Goal: Find specific page/section: Find specific page/section

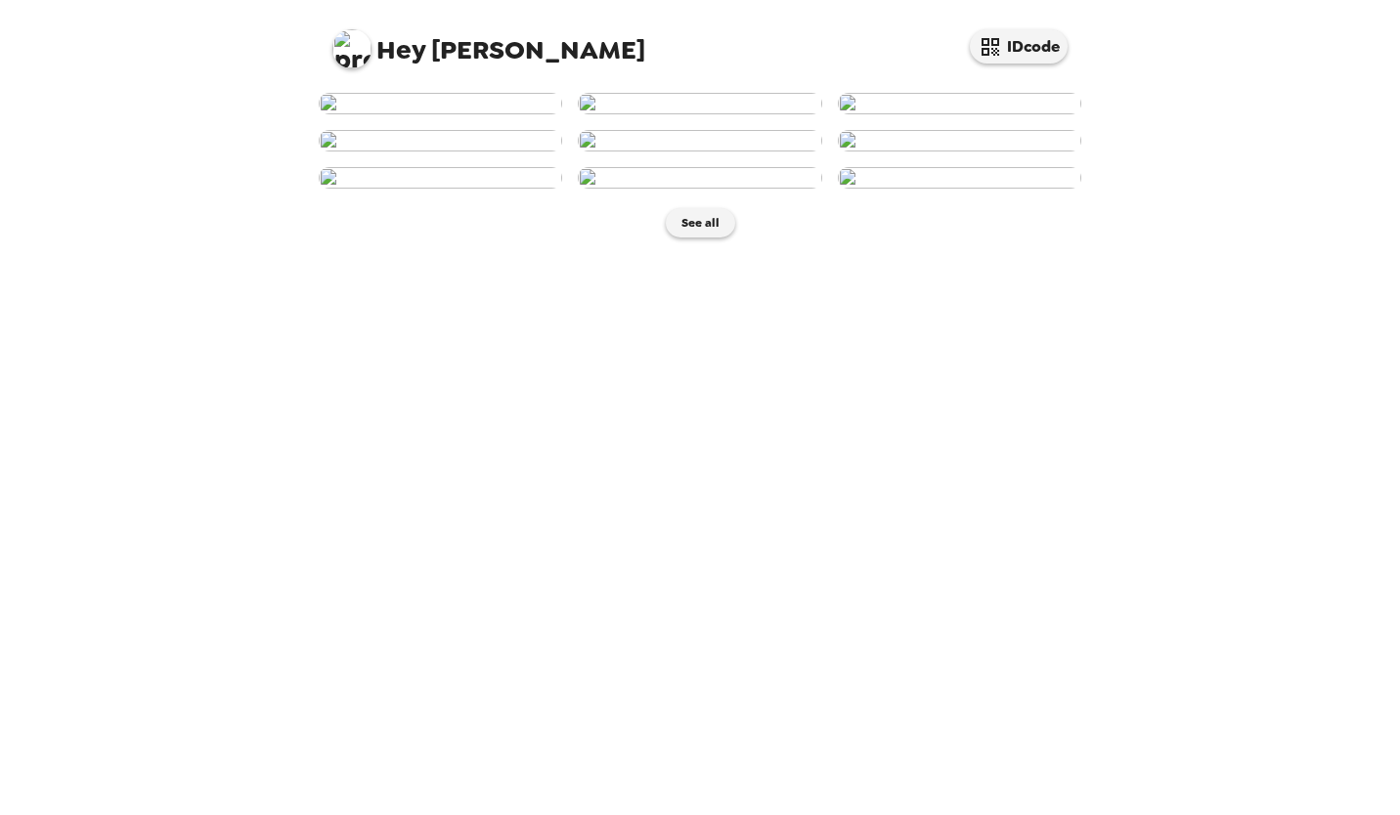
click at [468, 114] on img at bounding box center [440, 104] width 243 height 22
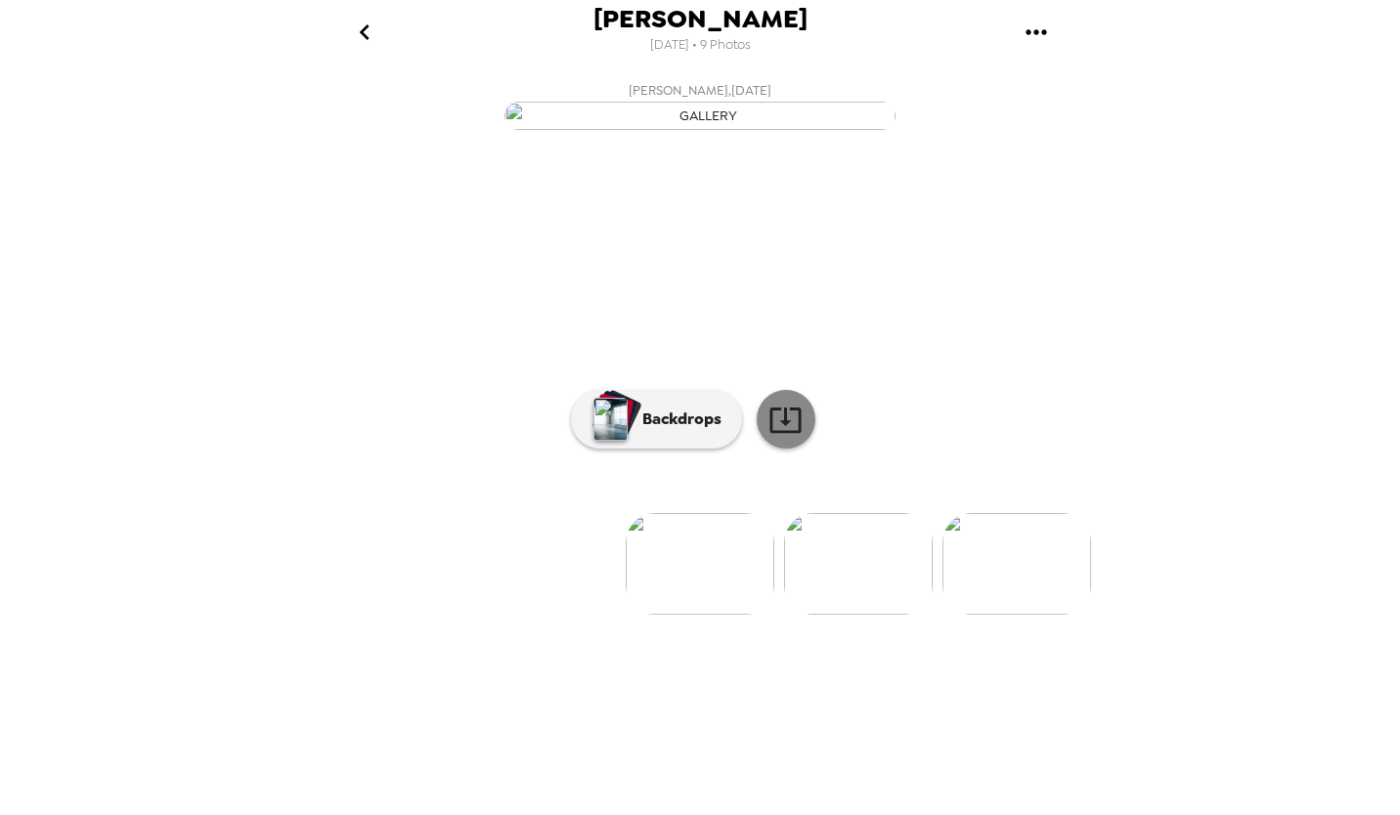
click at [779, 433] on icon at bounding box center [784, 420] width 31 height 25
click at [993, 615] on img at bounding box center [1016, 564] width 149 height 102
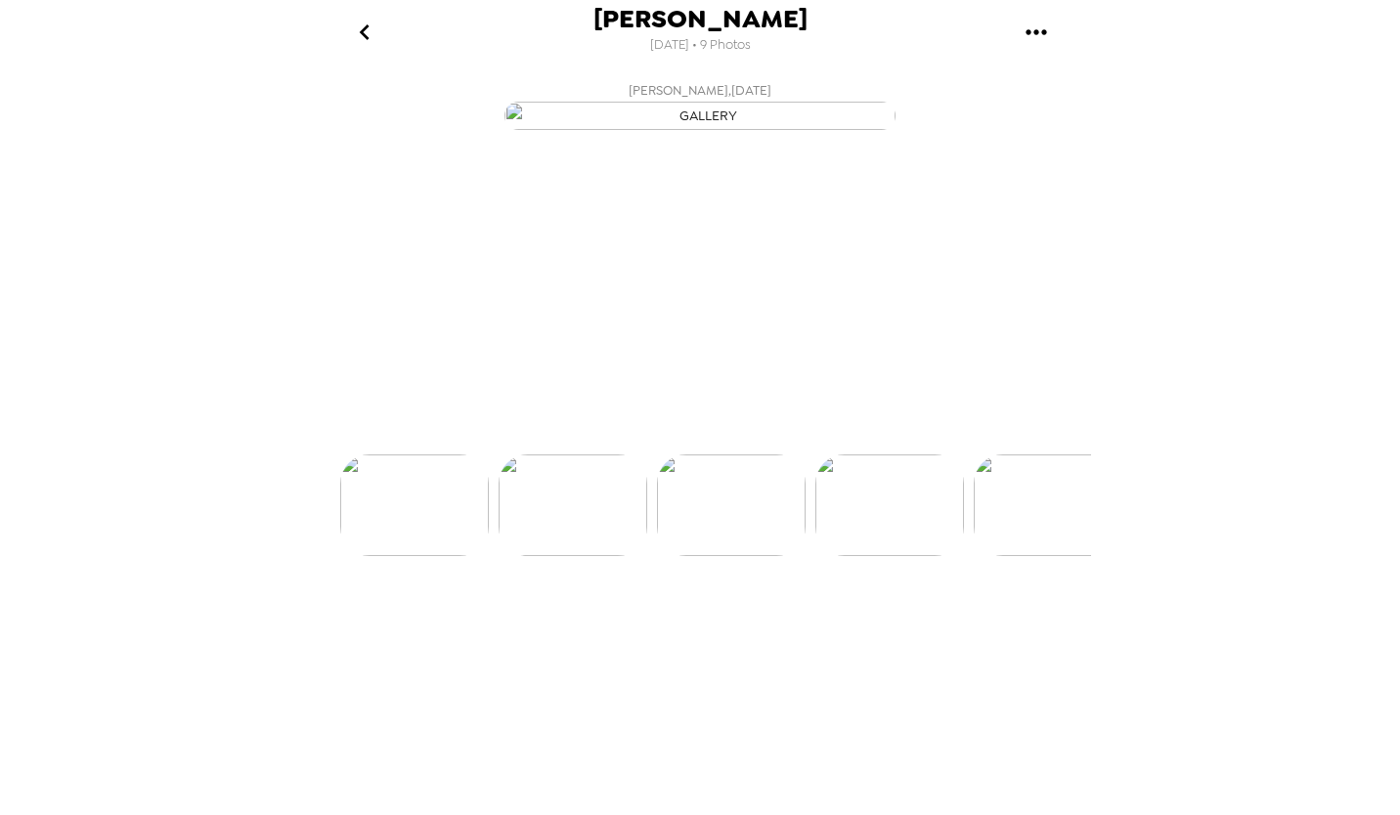
scroll to position [0, 315]
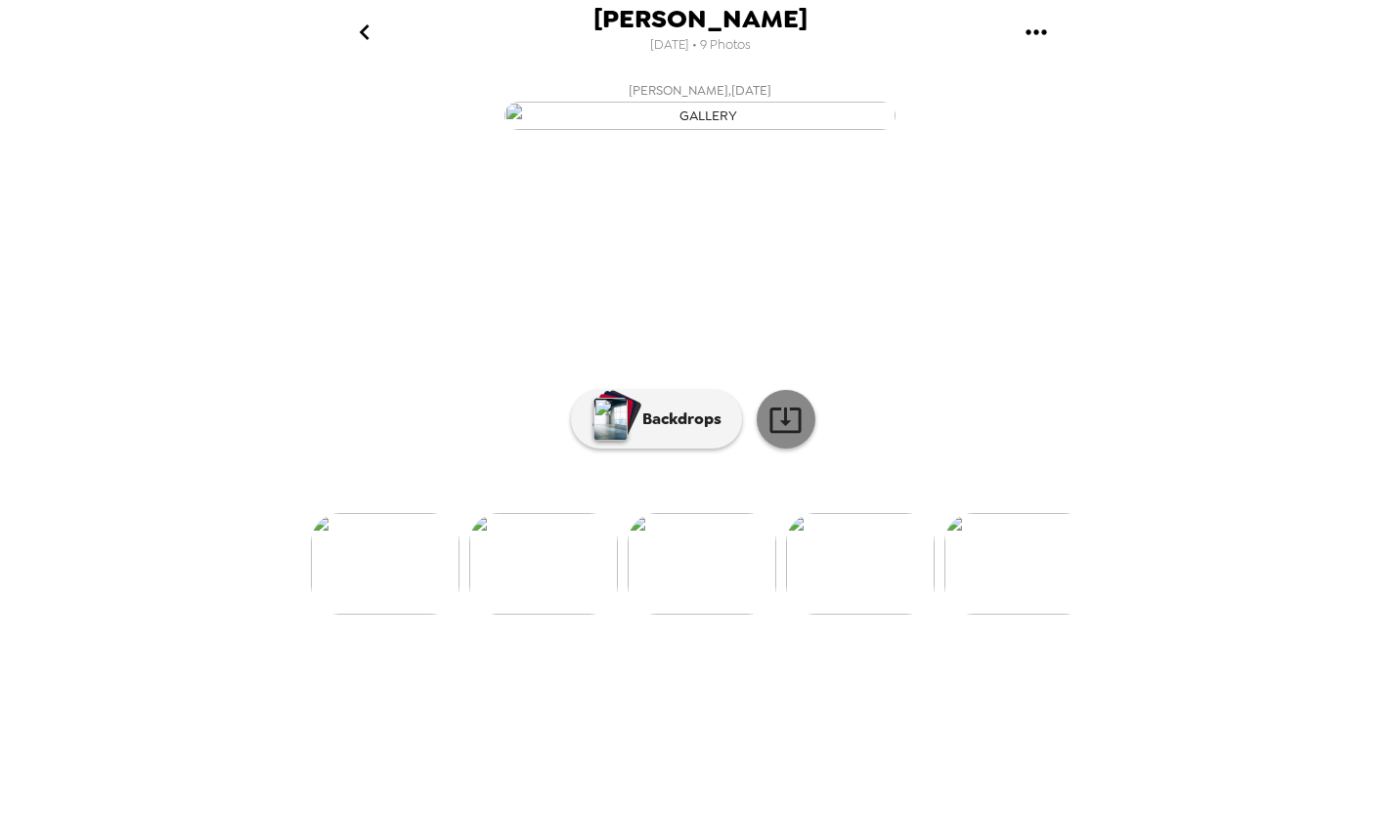
click at [769, 433] on icon at bounding box center [784, 420] width 31 height 25
click at [992, 615] on img at bounding box center [1018, 564] width 149 height 102
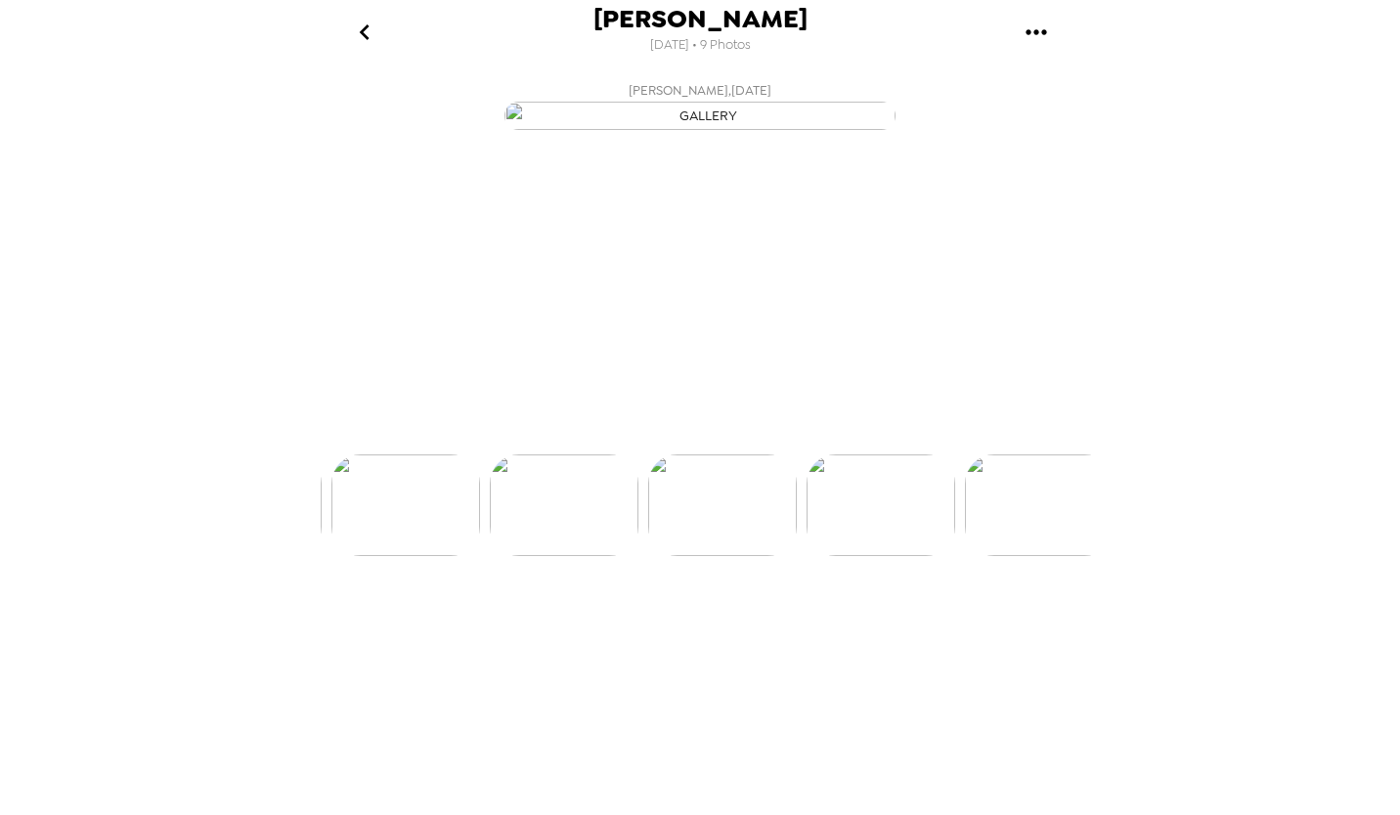
scroll to position [0, 631]
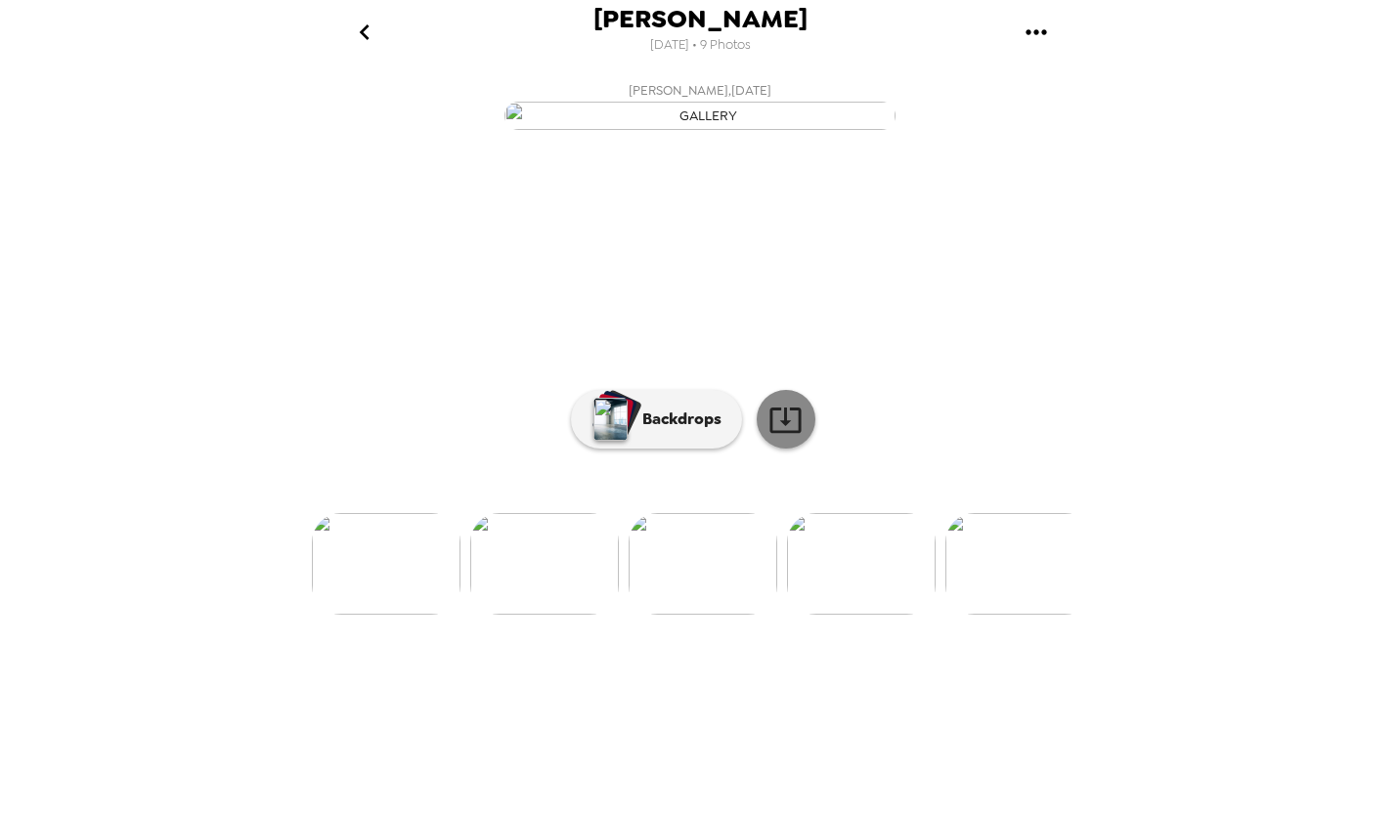
click at [779, 437] on icon at bounding box center [785, 420] width 34 height 34
click at [532, 615] on img at bounding box center [544, 564] width 149 height 102
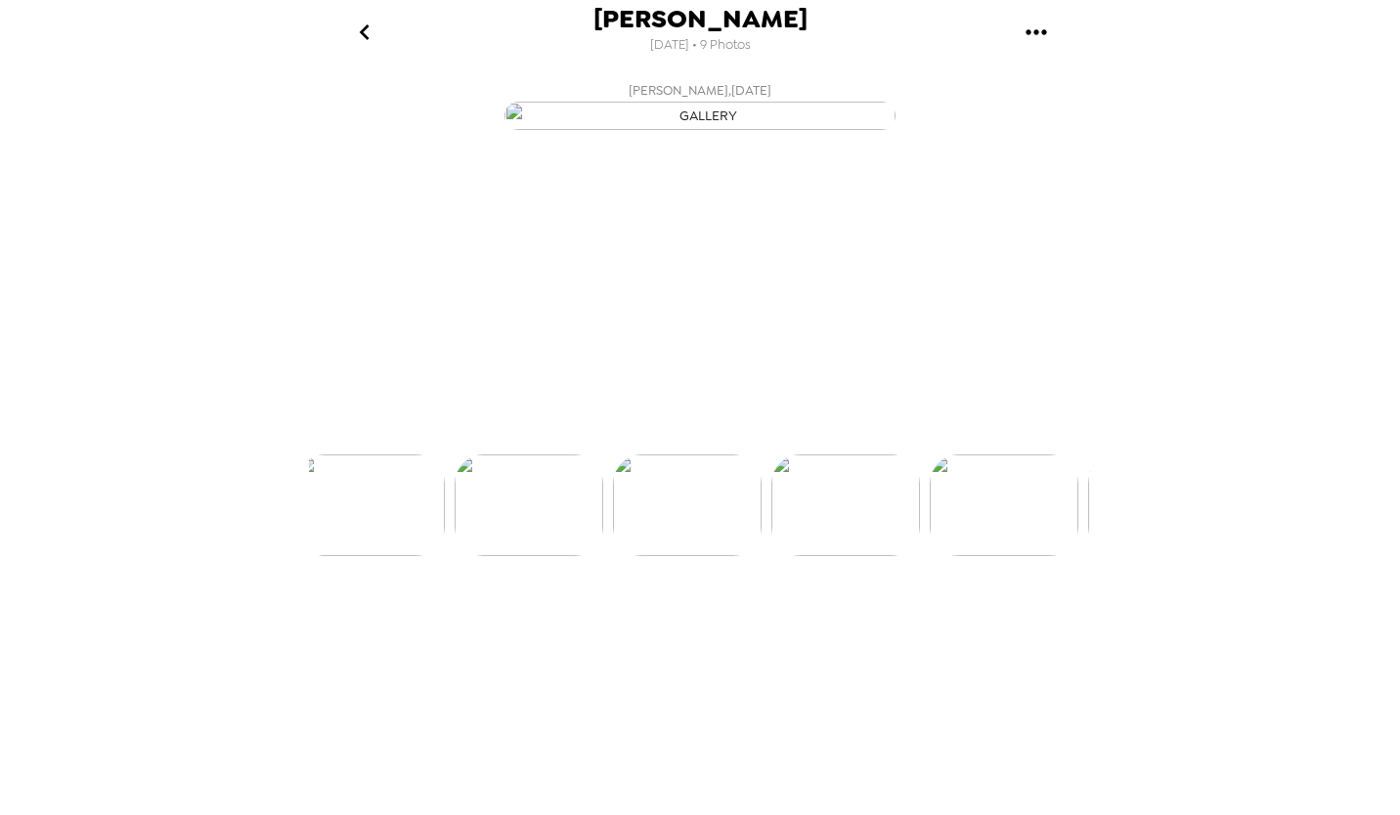
scroll to position [0, 472]
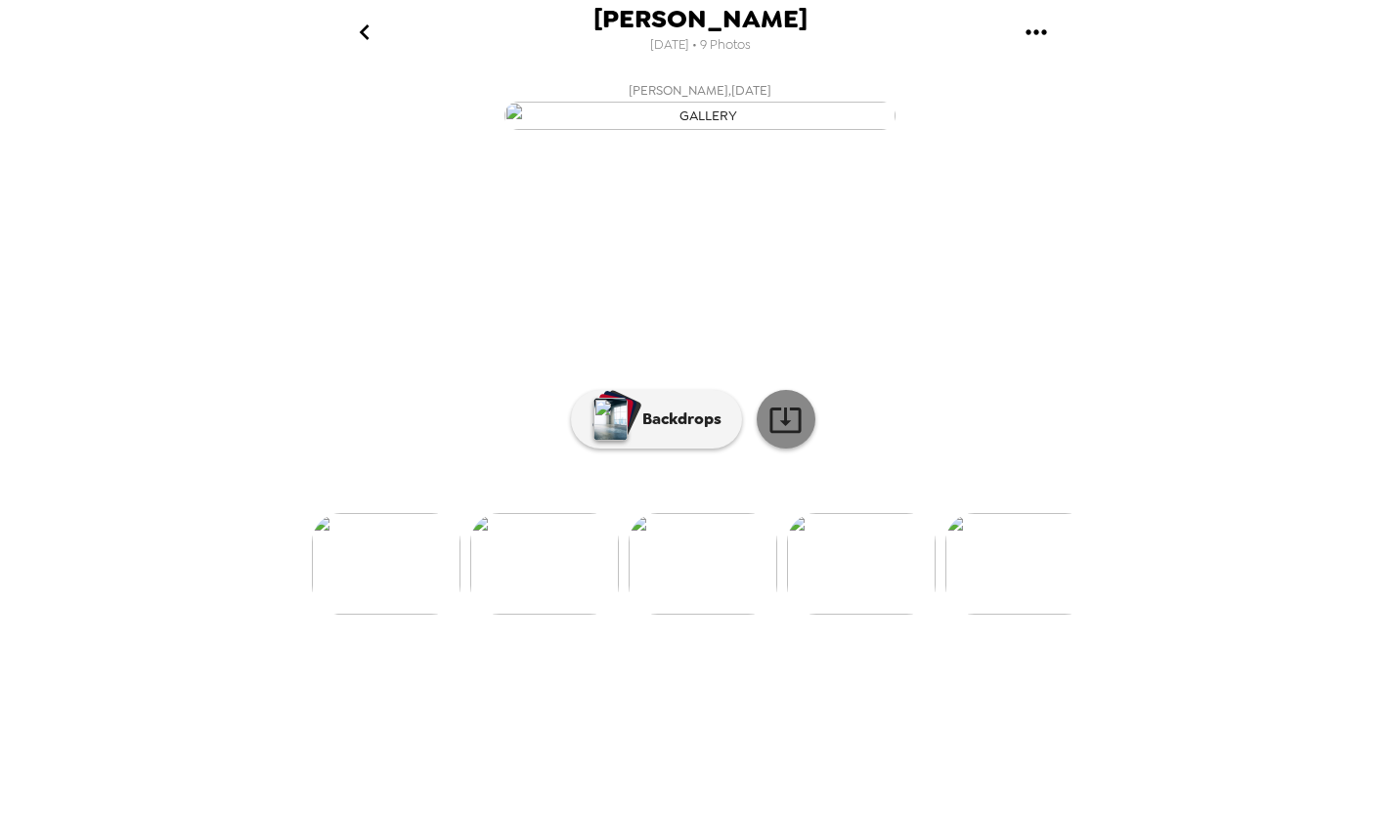
click at [776, 433] on icon at bounding box center [784, 420] width 31 height 25
click at [1004, 615] on img at bounding box center [1019, 564] width 149 height 102
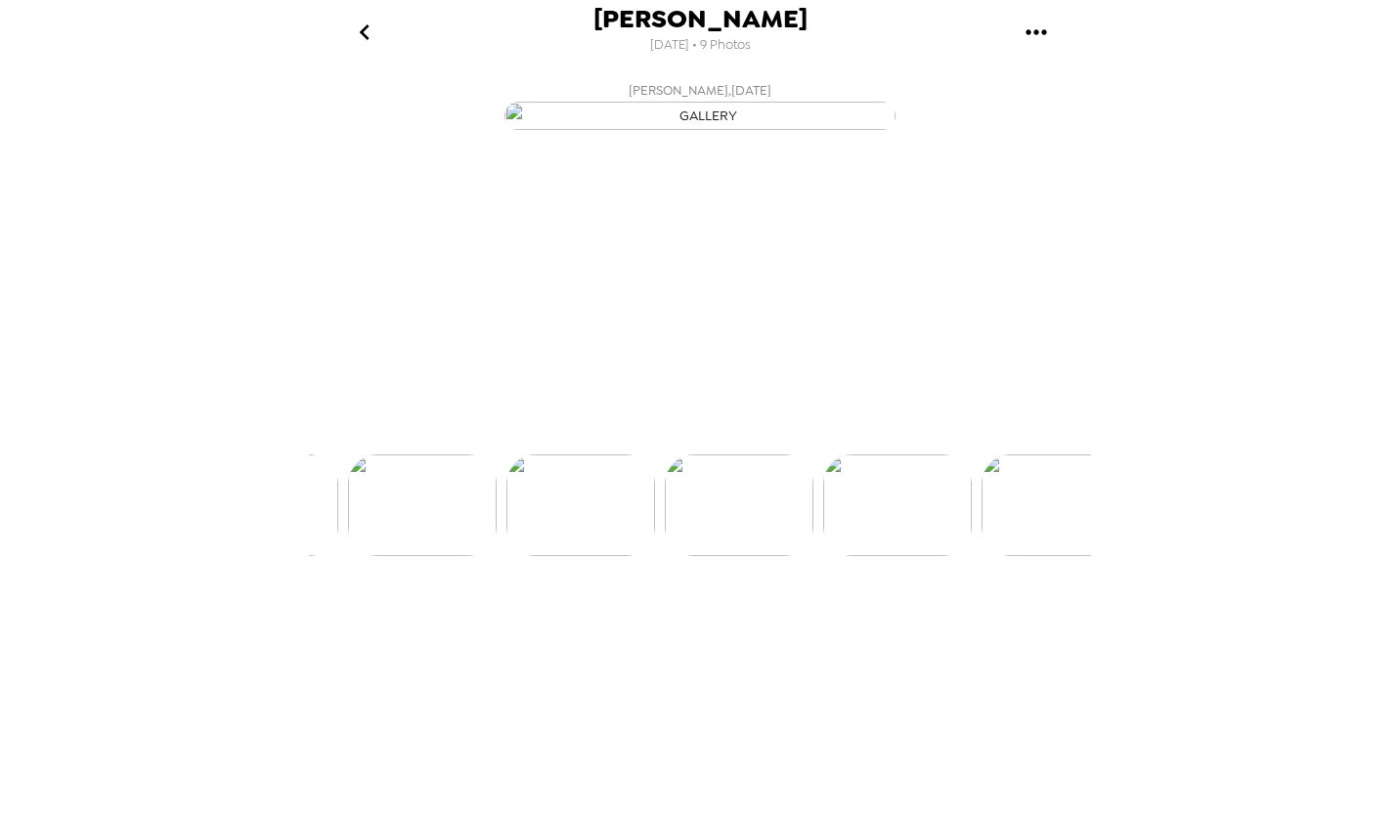
scroll to position [0, 788]
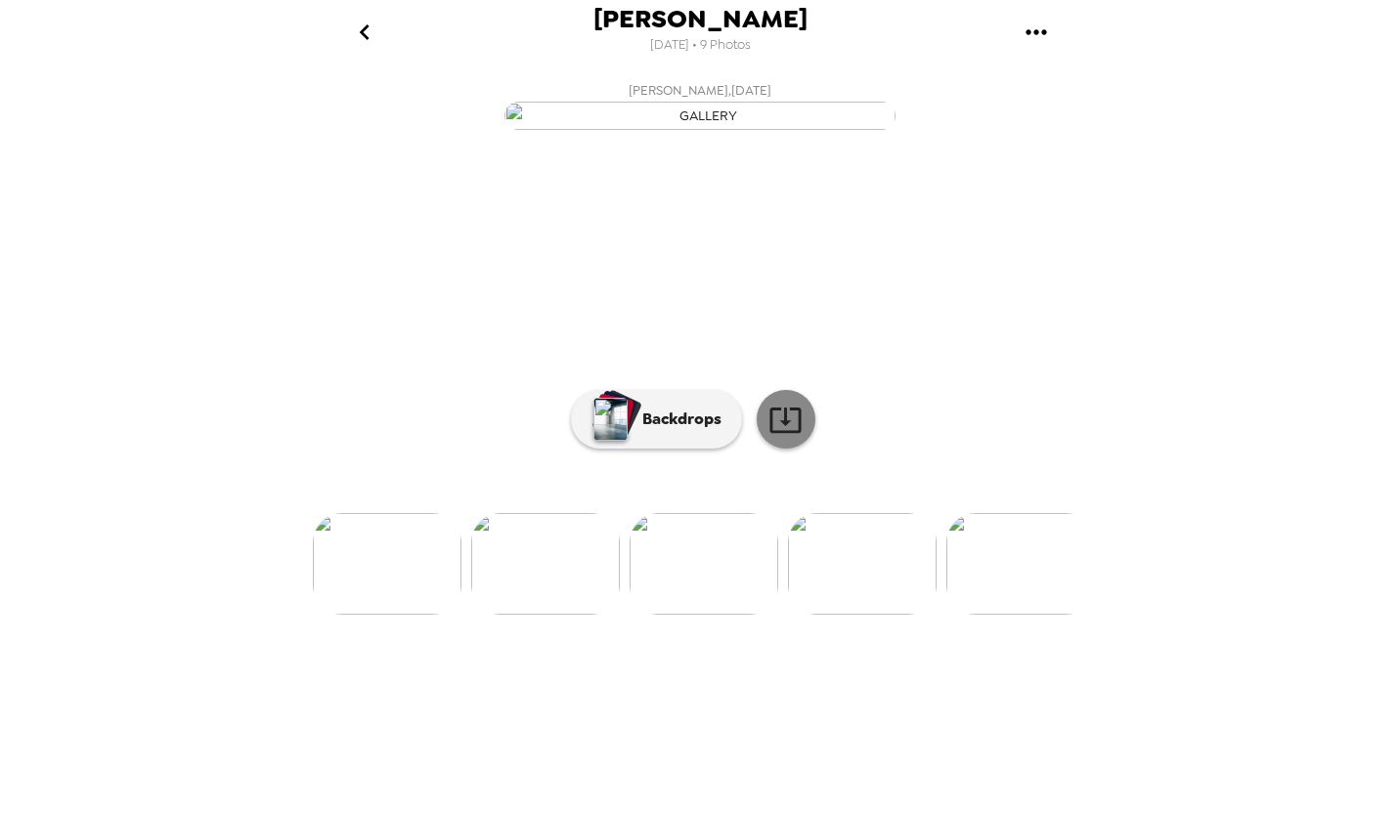
click at [785, 433] on icon at bounding box center [784, 420] width 31 height 25
click at [884, 615] on img at bounding box center [862, 564] width 149 height 102
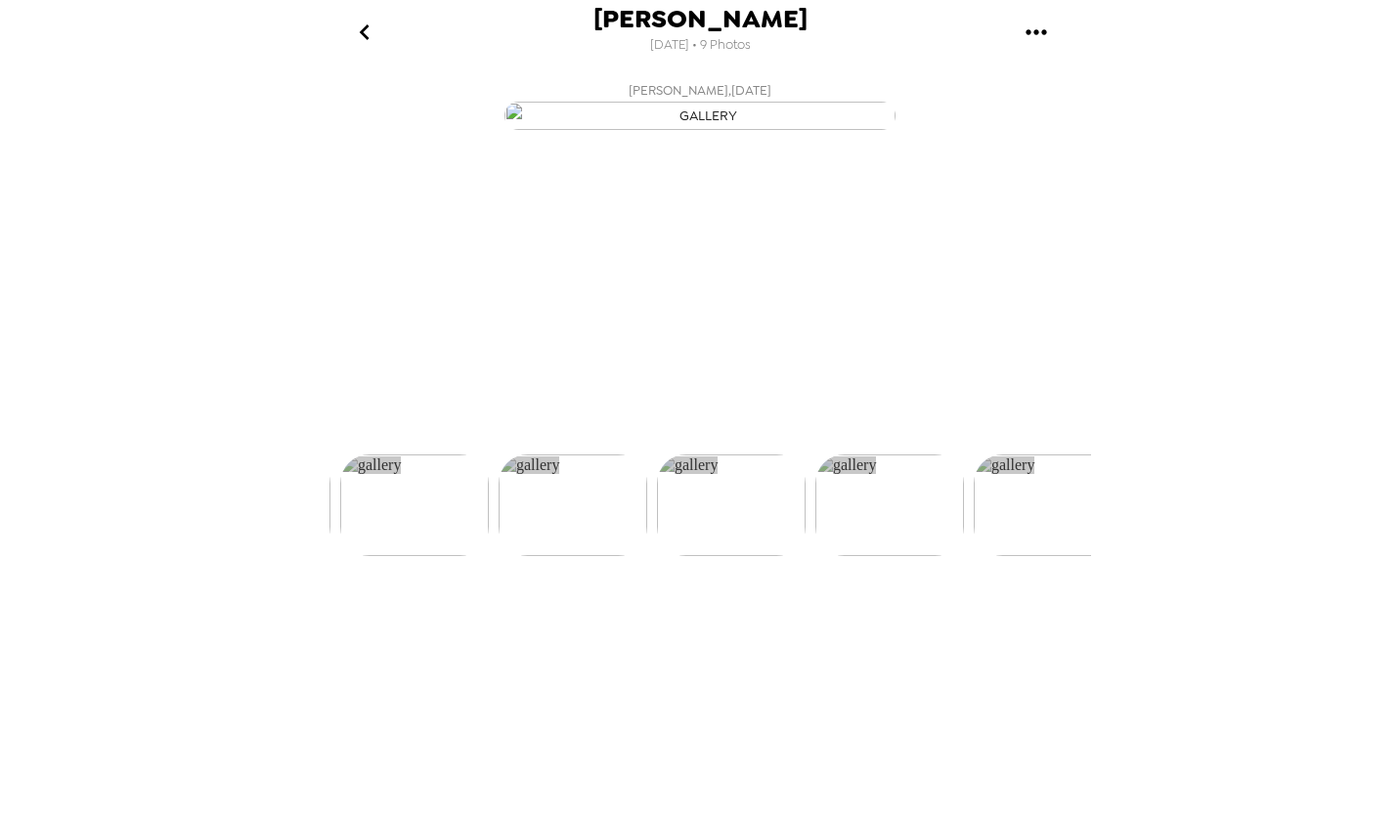
click at [884, 783] on div "[PERSON_NAME] , [DATE] [PERSON_NAME] , [DATE] [PERSON_NAME] , [DATE] [PERSON_NA…" at bounding box center [700, 439] width 782 height 732
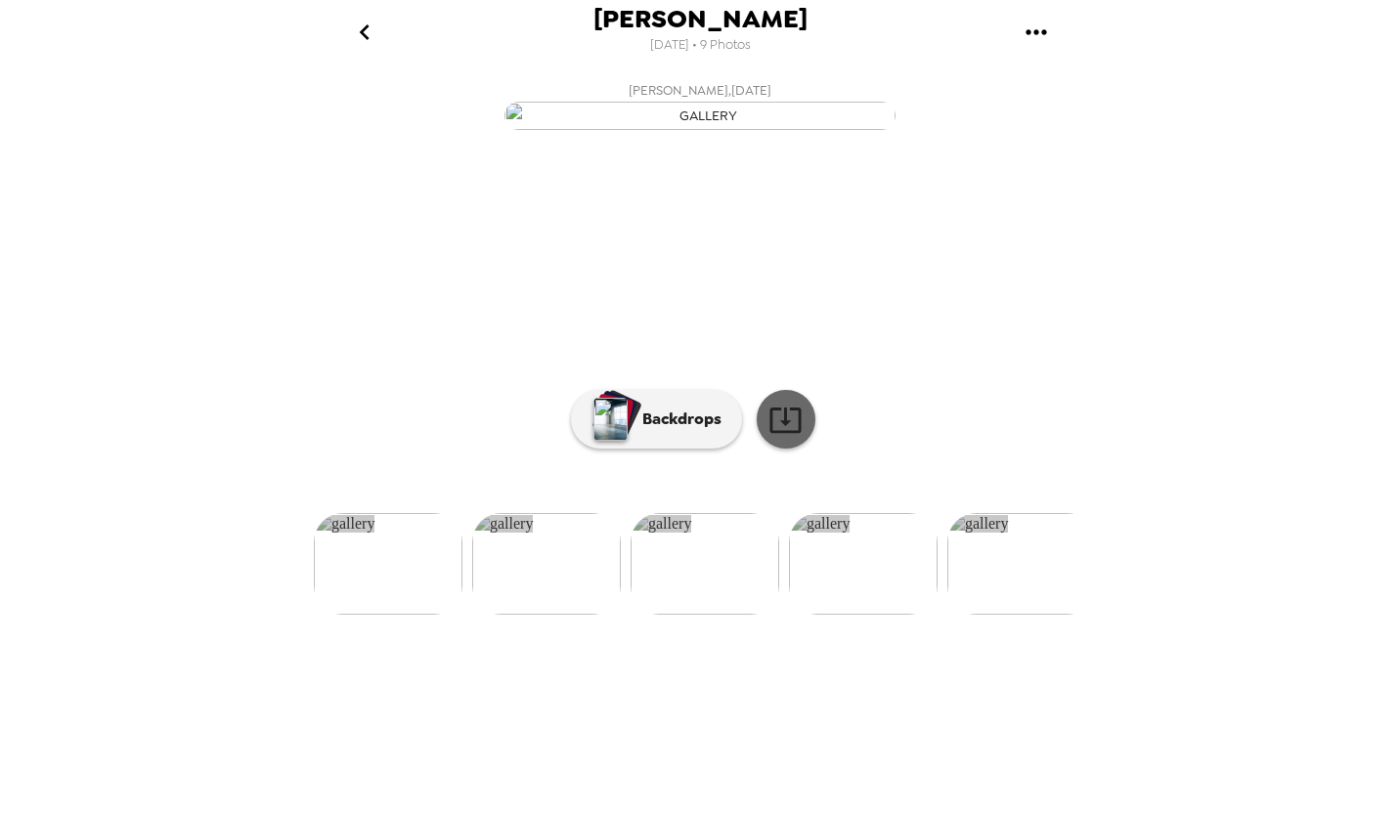
click at [788, 437] on icon at bounding box center [785, 420] width 34 height 34
click at [1282, 760] on div "[PERSON_NAME] [DATE] • 9 Photos [PERSON_NAME] , [DATE] [PERSON_NAME] , [DATE] […" at bounding box center [700, 407] width 1400 height 815
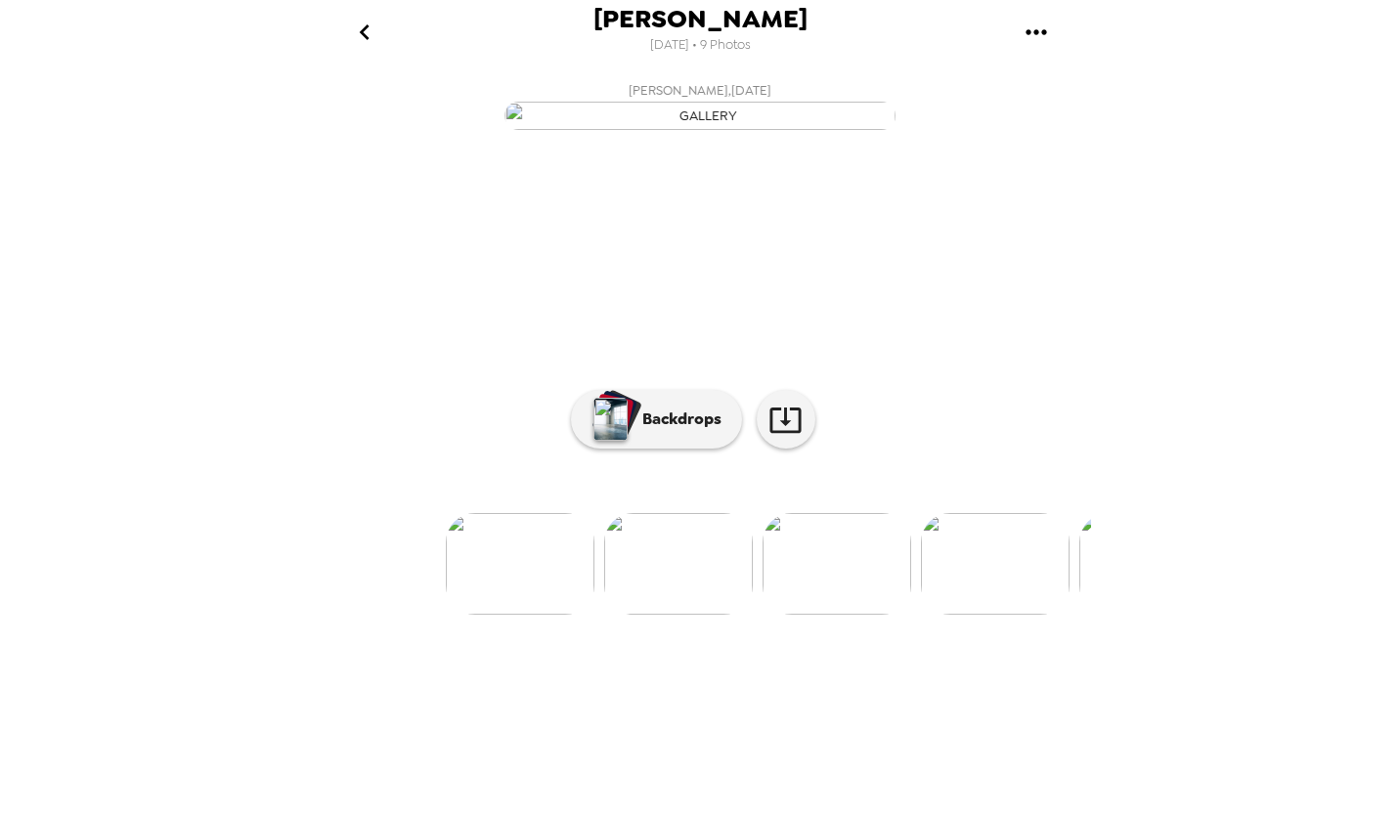
click at [652, 615] on img at bounding box center [678, 564] width 149 height 102
click at [874, 615] on img at bounding box center [859, 564] width 149 height 102
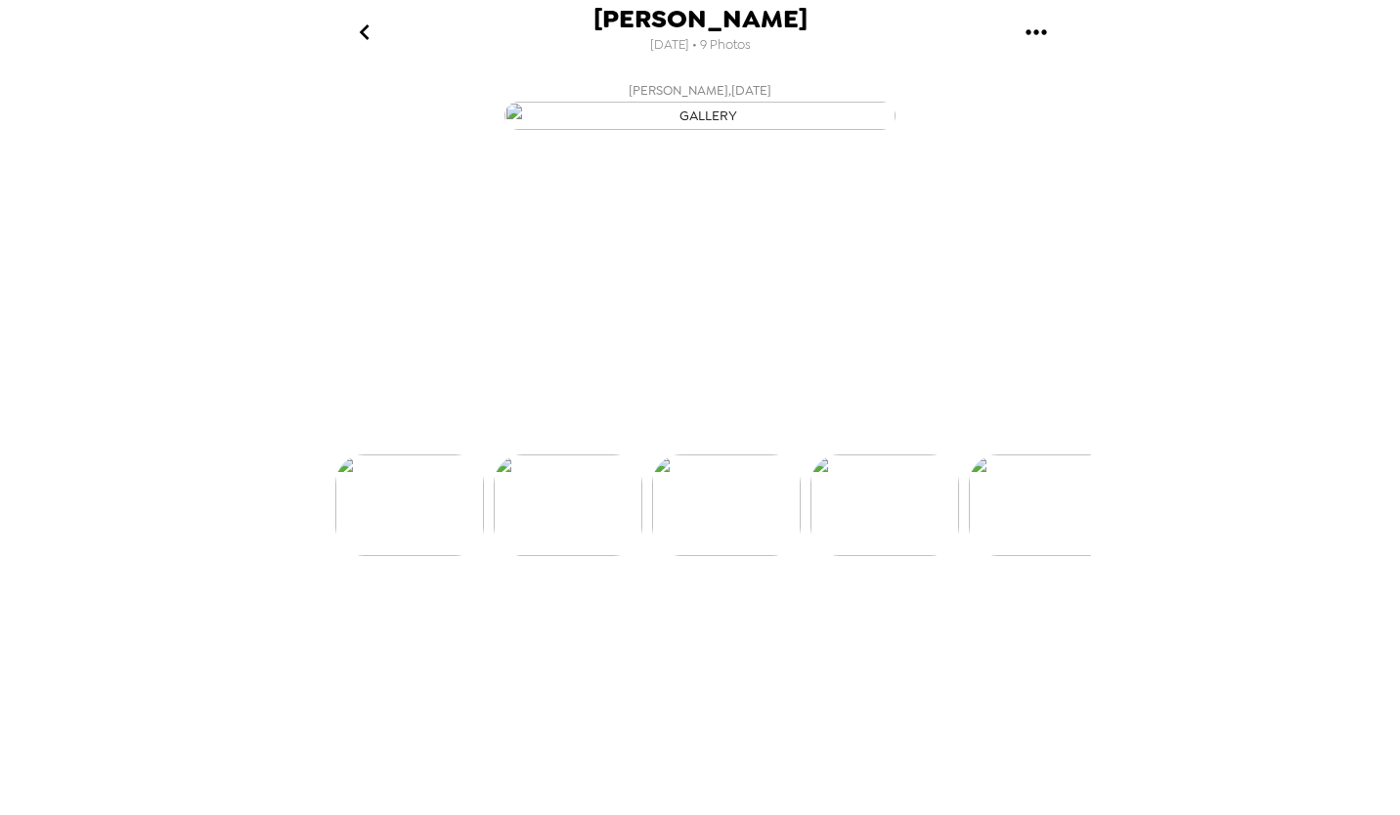
scroll to position [0, 315]
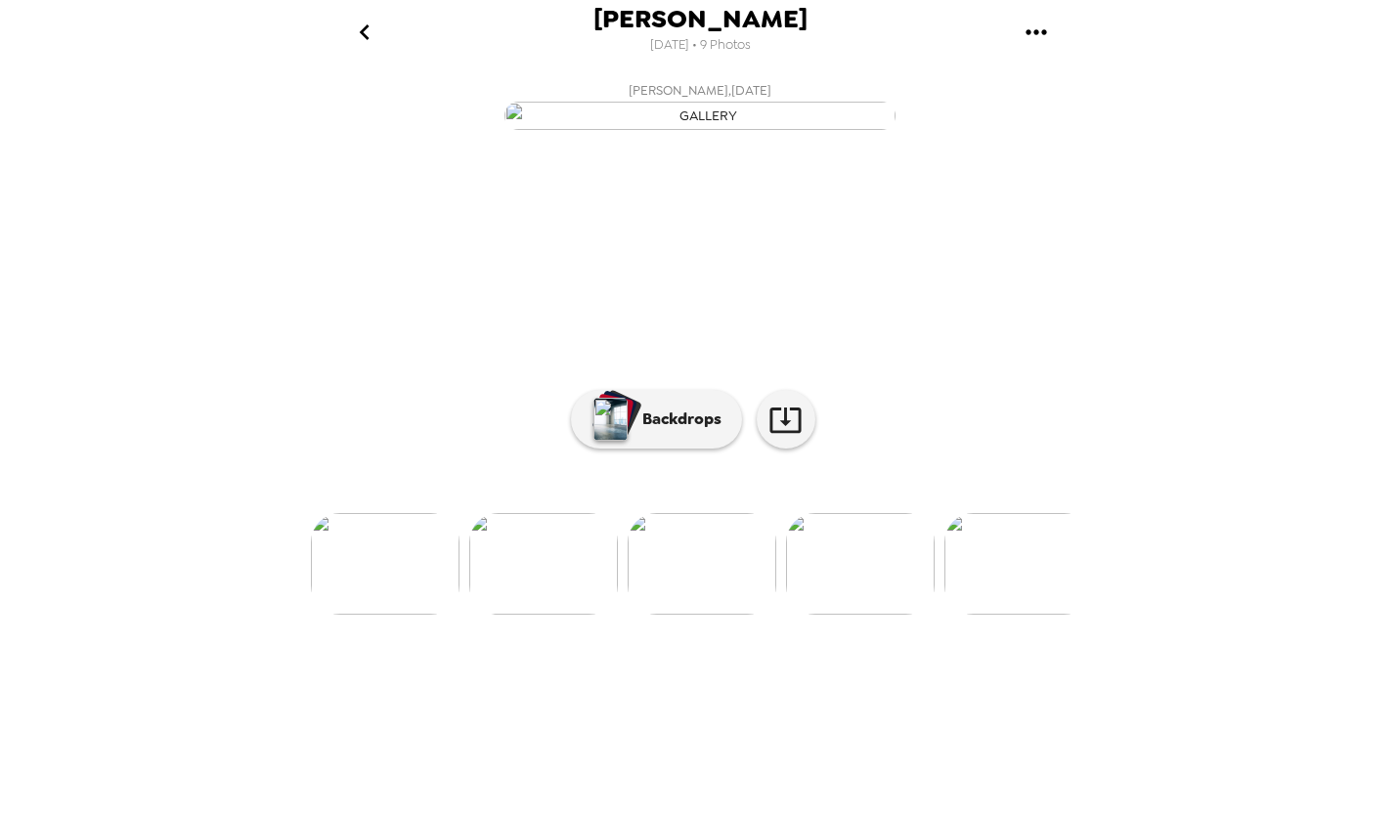
click at [1012, 615] on img at bounding box center [1018, 564] width 149 height 102
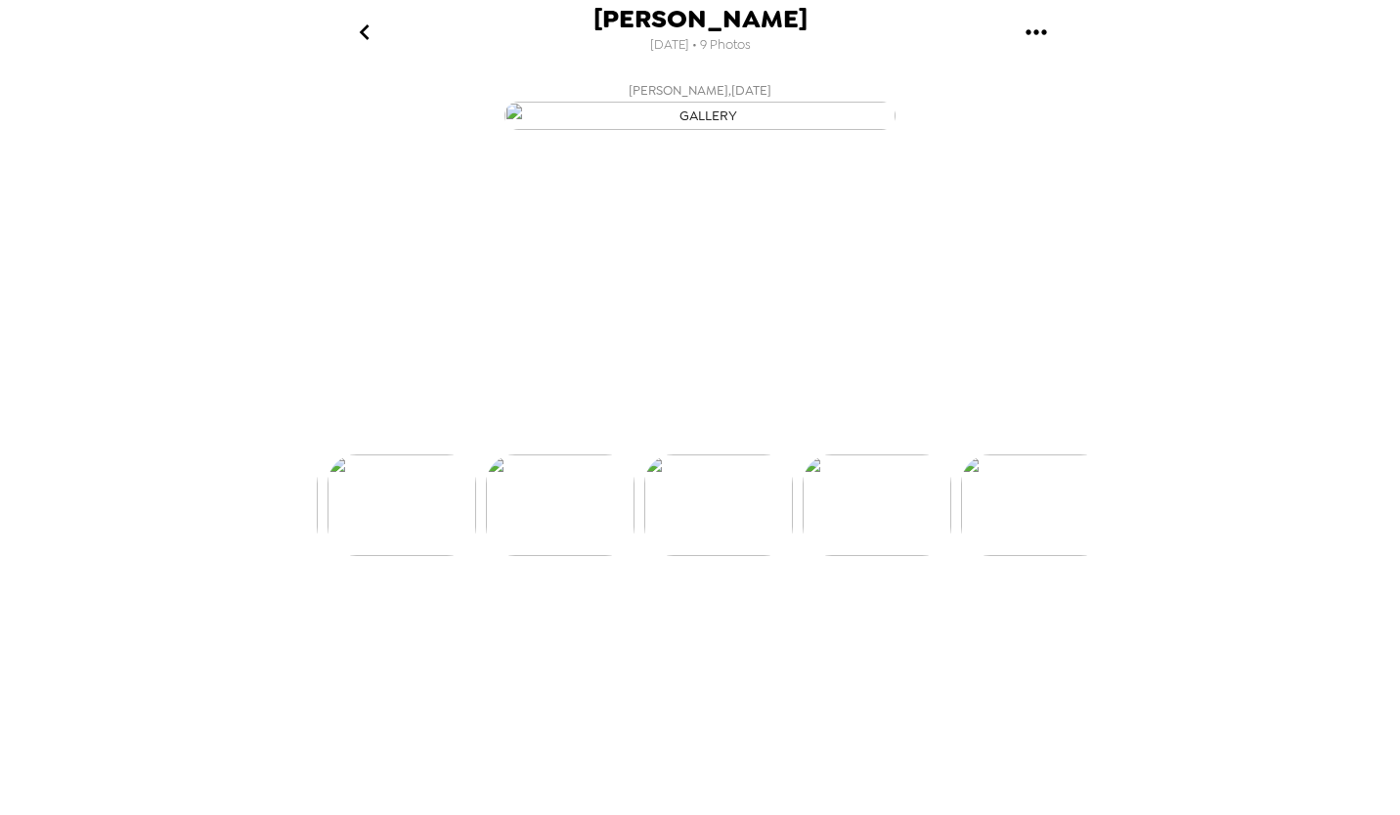
scroll to position [0, 631]
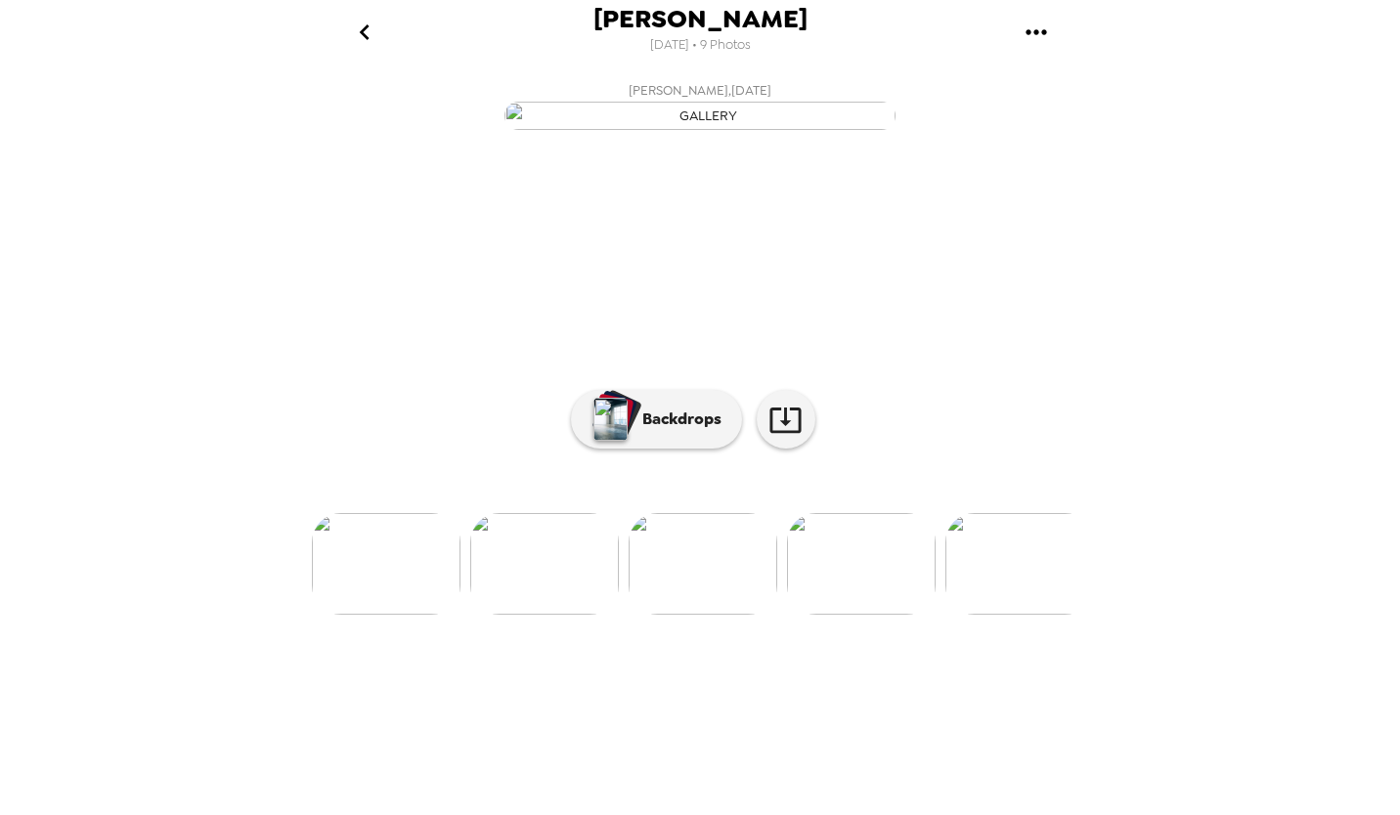
click at [368, 615] on img at bounding box center [386, 564] width 149 height 102
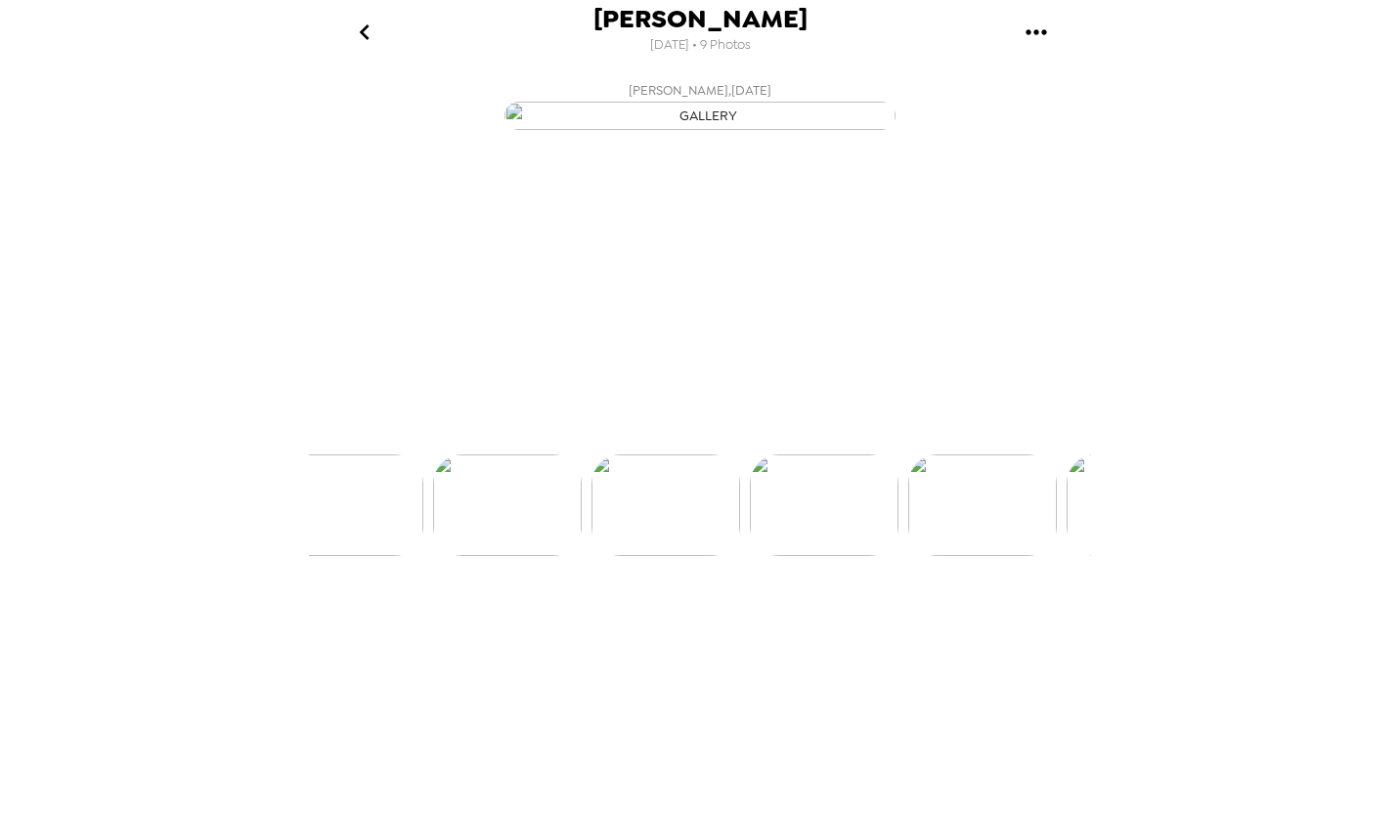
scroll to position [0, 315]
